Goal: Check status: Check status

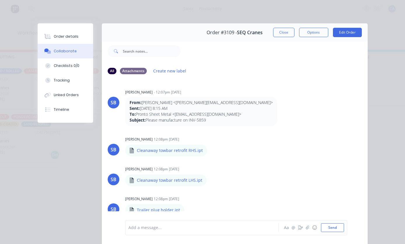
click at [285, 32] on button "Close" at bounding box center [283, 32] width 21 height 9
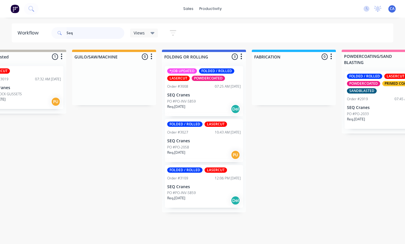
scroll to position [0, 220]
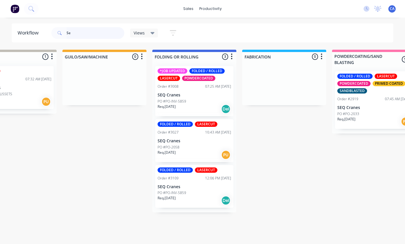
type input "S"
type input "CMV"
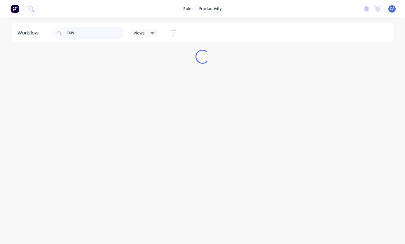
scroll to position [0, 0]
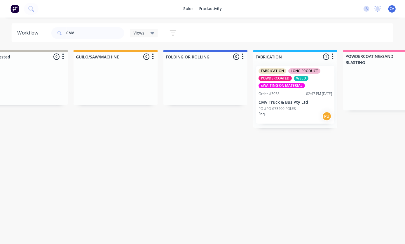
click at [307, 107] on div "PO #PO-673400 POLES" at bounding box center [296, 108] width 74 height 5
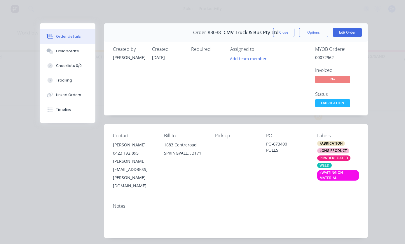
scroll to position [0, 218]
click at [285, 29] on button "Close" at bounding box center [283, 32] width 21 height 9
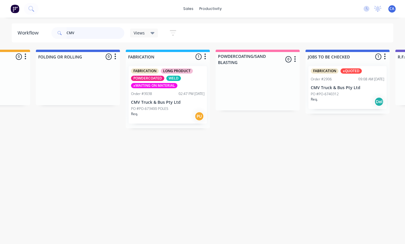
scroll to position [0, 355]
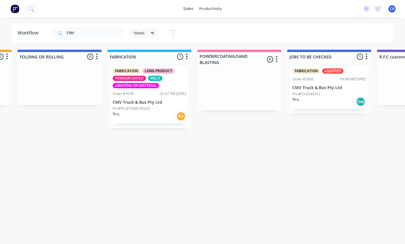
click at [337, 82] on div "FABRICATION xQUOTED Order #2906 09:08 AM [DATE] CMV Truck & Bus Pty Ltd PO #PO-…" at bounding box center [329, 87] width 78 height 43
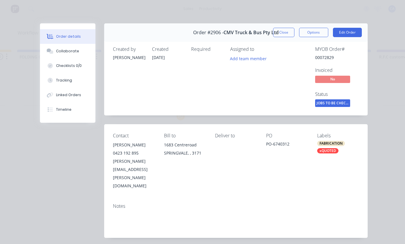
scroll to position [41, 0]
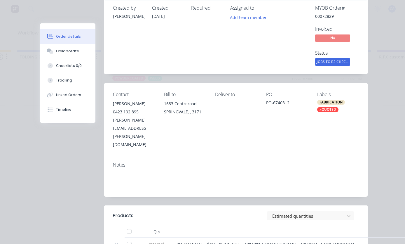
click at [55, 52] on button "Collaborate" at bounding box center [67, 51] width 55 height 15
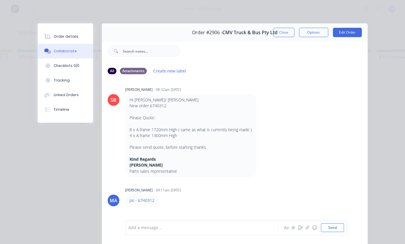
scroll to position [55, 0]
click at [258, 224] on div at bounding box center [204, 227] width 150 height 6
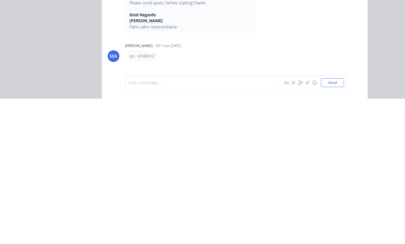
click at [299, 225] on icon "button" at bounding box center [300, 227] width 5 height 4
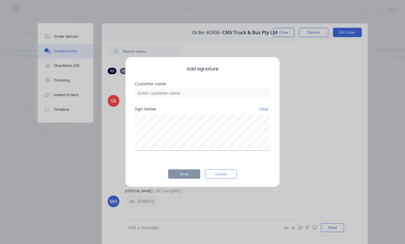
scroll to position [11, 356]
click at [222, 172] on button "Cancel" at bounding box center [221, 173] width 32 height 9
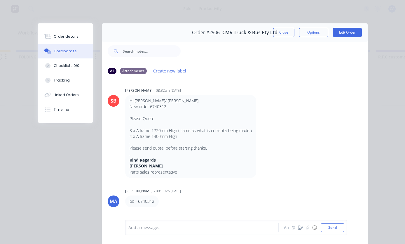
click at [243, 220] on div "Add a message... Aa @ ☺ Send" at bounding box center [236, 227] width 222 height 15
click at [306, 226] on button "button" at bounding box center [307, 227] width 7 height 7
click at [289, 35] on button "Close" at bounding box center [283, 32] width 21 height 9
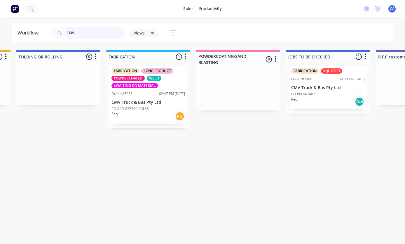
scroll to position [11, 356]
